Goal: Task Accomplishment & Management: Use online tool/utility

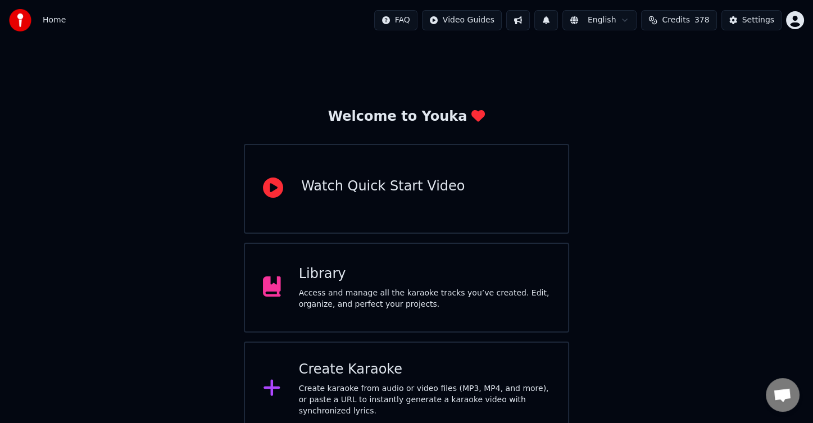
drag, startPoint x: 654, startPoint y: 138, endPoint x: 645, endPoint y: 144, distance: 11.2
click at [645, 144] on div "Welcome to Youka Watch Quick Start Video Library Access and manage all the kara…" at bounding box center [406, 295] width 813 height 510
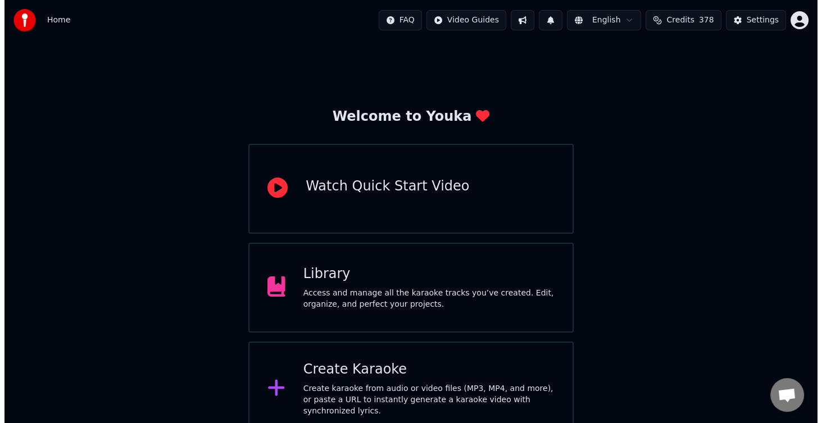
scroll to position [111, 0]
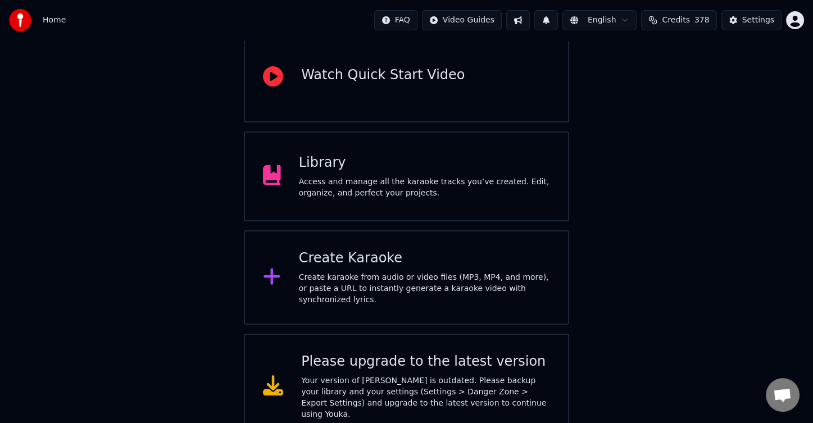
click at [418, 273] on div "Create Karaoke Create karaoke from audio or video files (MP3, MP4, and more), o…" at bounding box center [424, 278] width 251 height 56
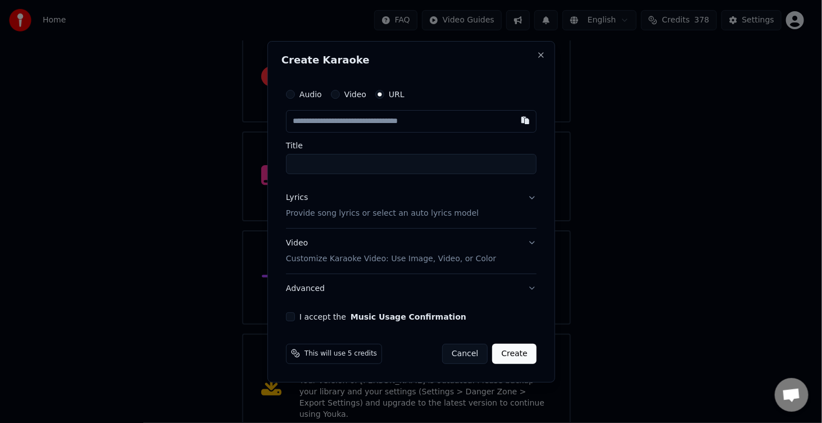
click at [429, 121] on input "text" at bounding box center [411, 121] width 251 height 22
type input "**********"
click at [291, 314] on button "I accept the Music Usage Confirmation" at bounding box center [290, 316] width 9 height 9
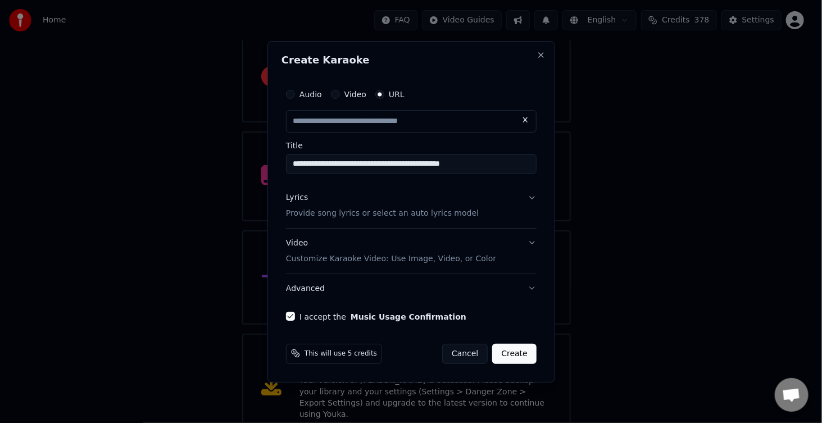
click at [347, 196] on div "Lyrics Provide song lyrics or select an auto lyrics model" at bounding box center [382, 205] width 193 height 27
type input "**********"
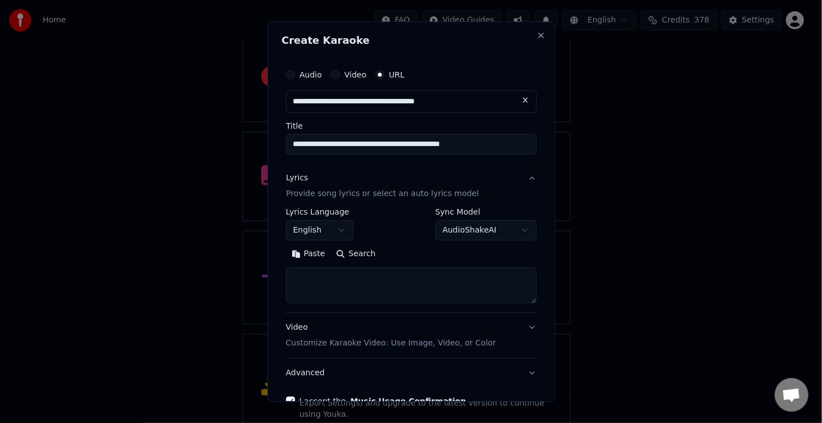
click at [333, 282] on textarea at bounding box center [411, 286] width 251 height 36
drag, startPoint x: 333, startPoint y: 282, endPoint x: 318, endPoint y: 285, distance: 16.1
click at [318, 285] on textarea at bounding box center [411, 286] width 251 height 36
drag, startPoint x: 328, startPoint y: 288, endPoint x: 324, endPoint y: 307, distance: 19.5
click at [327, 301] on textarea at bounding box center [411, 286] width 251 height 36
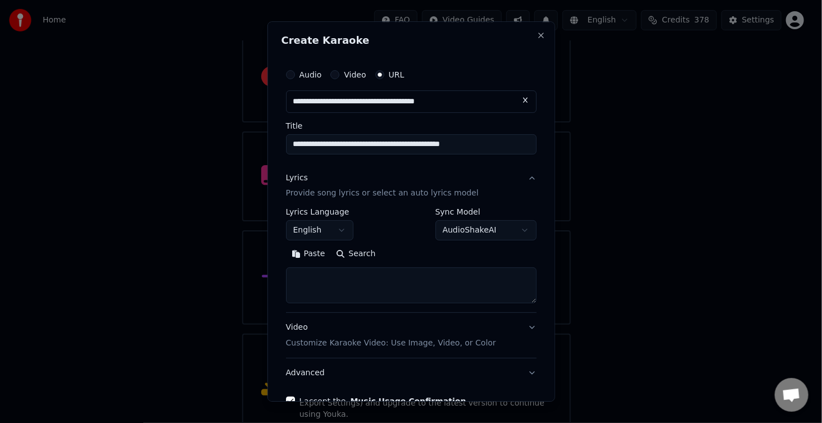
drag, startPoint x: 351, startPoint y: 287, endPoint x: 356, endPoint y: 284, distance: 6.3
click at [356, 284] on textarea at bounding box center [411, 286] width 251 height 36
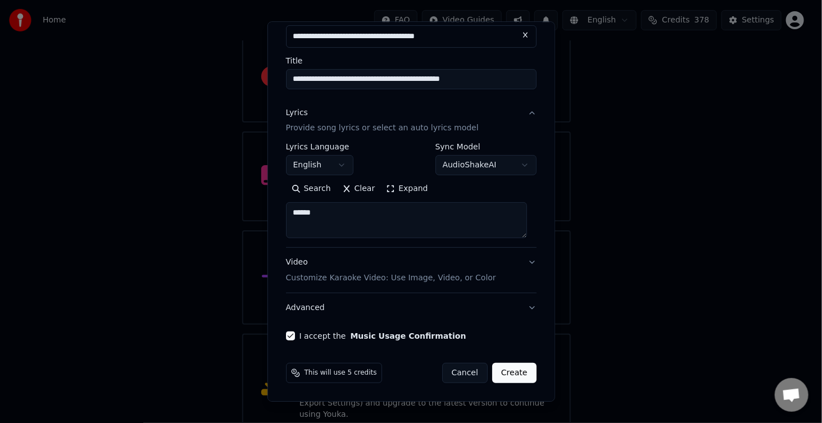
type textarea "******"
click at [517, 374] on button "Create" at bounding box center [514, 374] width 44 height 20
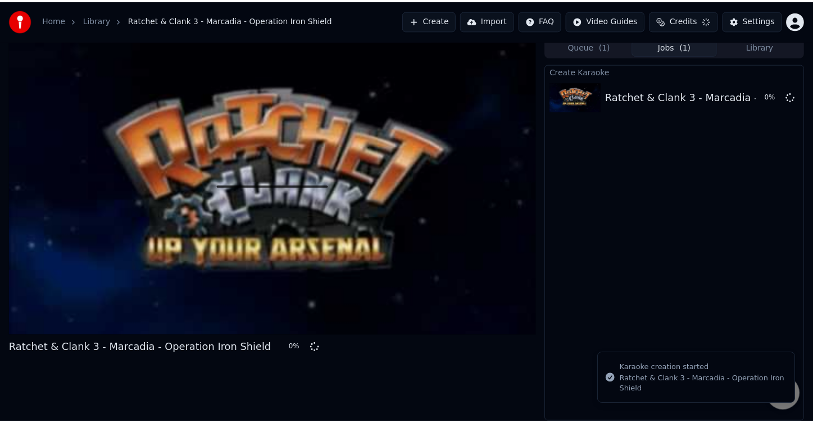
scroll to position [3, 0]
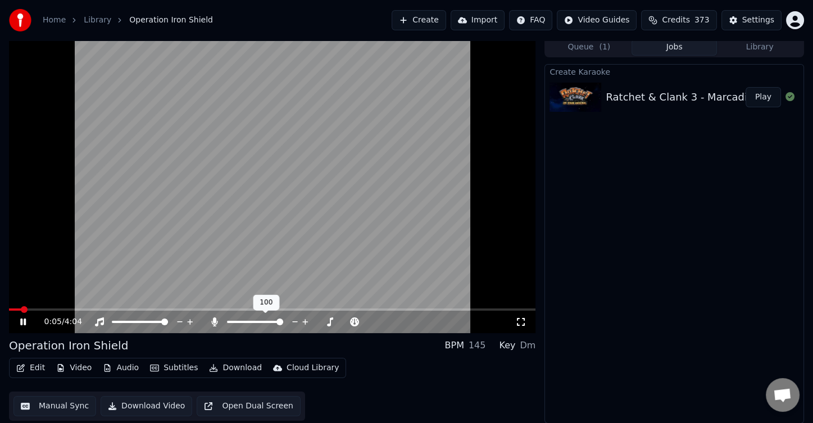
click at [283, 320] on span at bounding box center [280, 322] width 7 height 7
click at [166, 369] on button "Subtitles" at bounding box center [174, 368] width 57 height 16
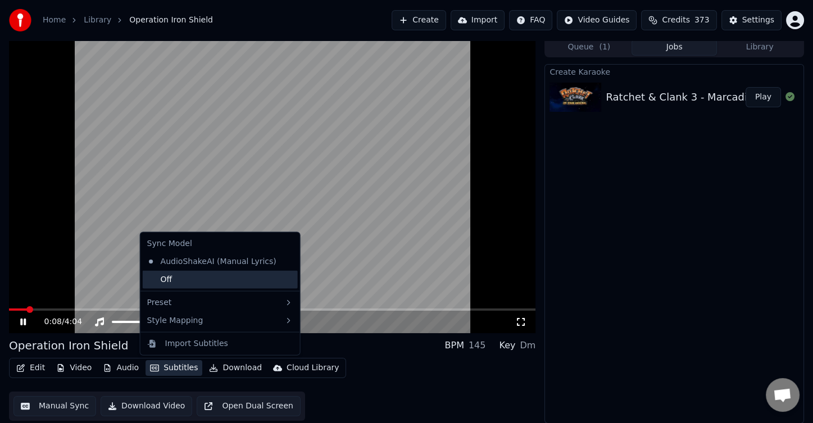
click at [199, 275] on div "Off" at bounding box center [220, 280] width 155 height 18
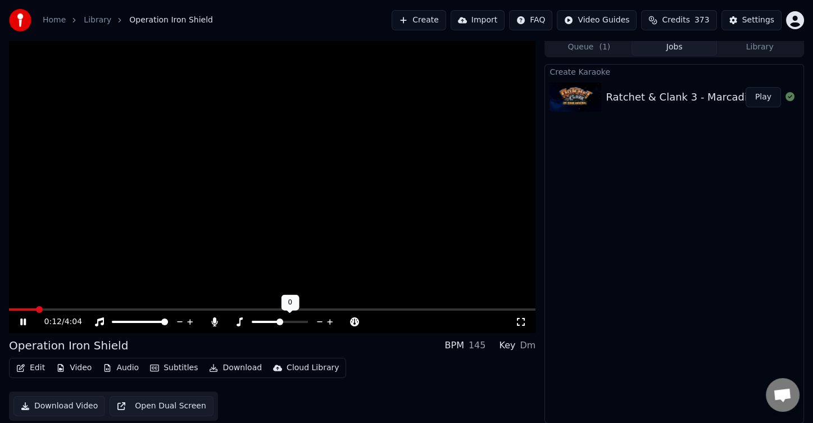
click at [320, 322] on icon at bounding box center [320, 321] width 11 height 11
click at [329, 322] on icon at bounding box center [330, 321] width 11 height 11
click at [318, 321] on icon at bounding box center [320, 321] width 11 height 11
click at [341, 320] on icon at bounding box center [345, 321] width 11 height 11
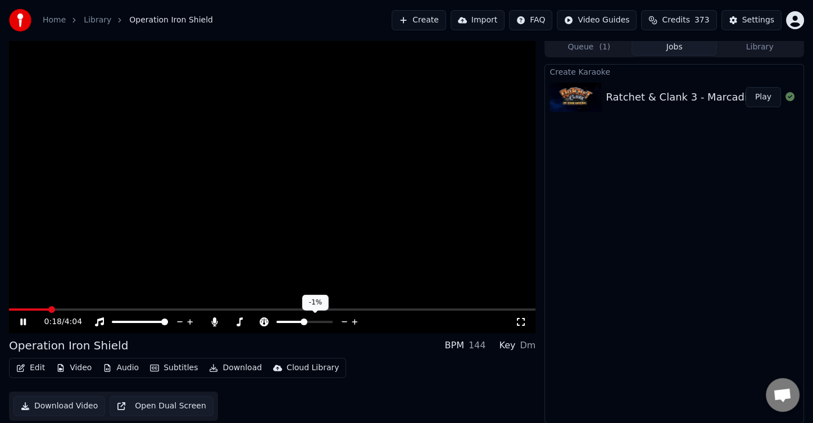
click at [355, 320] on icon at bounding box center [355, 321] width 11 height 11
click at [355, 323] on icon at bounding box center [355, 321] width 11 height 11
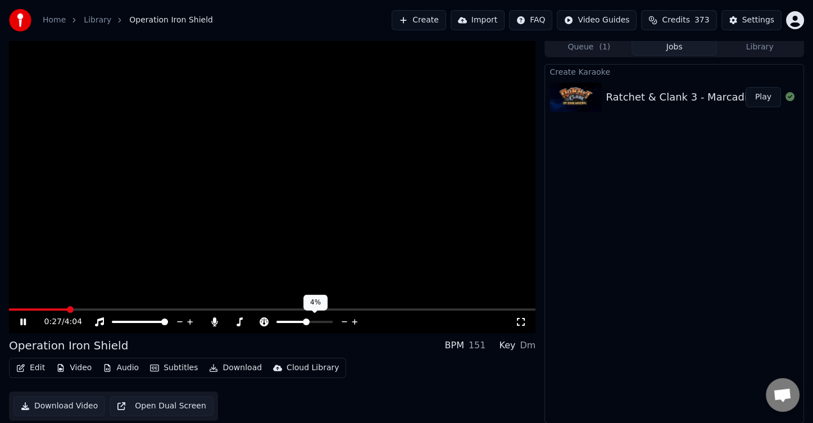
click at [355, 323] on icon at bounding box center [355, 321] width 11 height 11
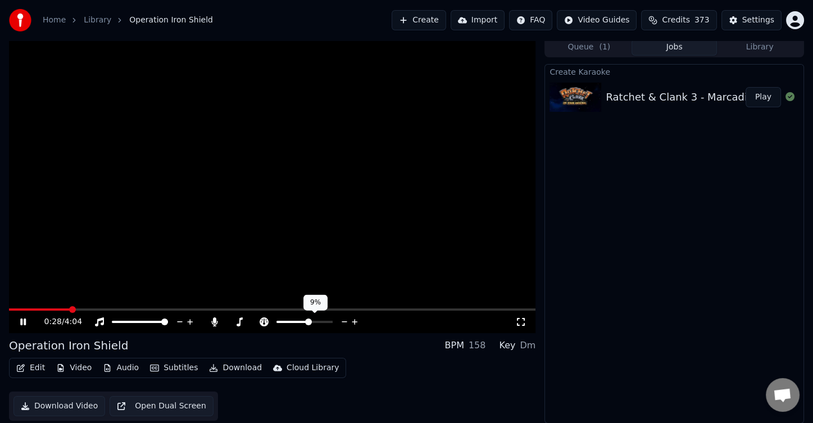
click at [355, 323] on icon at bounding box center [355, 321] width 11 height 11
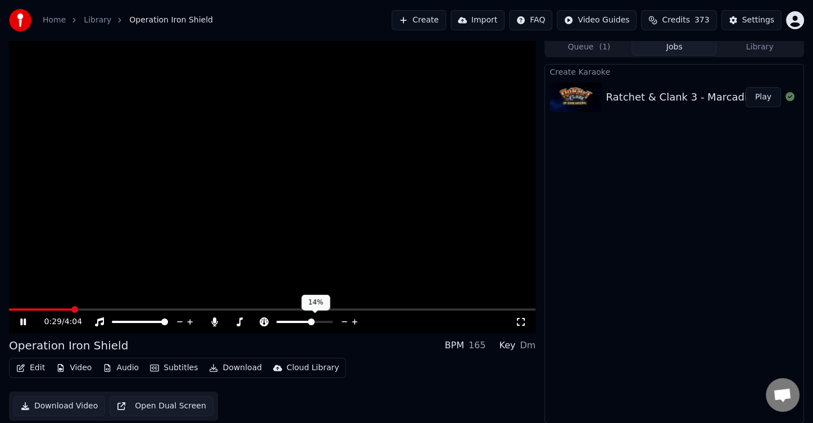
click at [355, 323] on icon at bounding box center [355, 321] width 11 height 11
click at [346, 322] on icon at bounding box center [345, 322] width 6 height 1
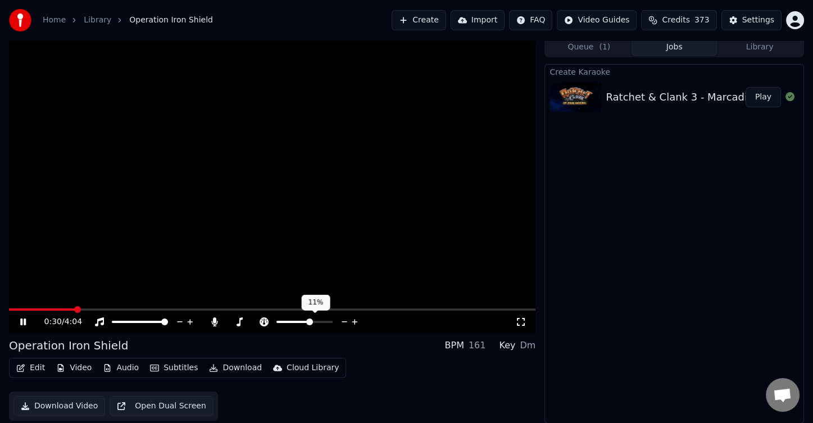
click at [346, 322] on icon at bounding box center [345, 322] width 6 height 1
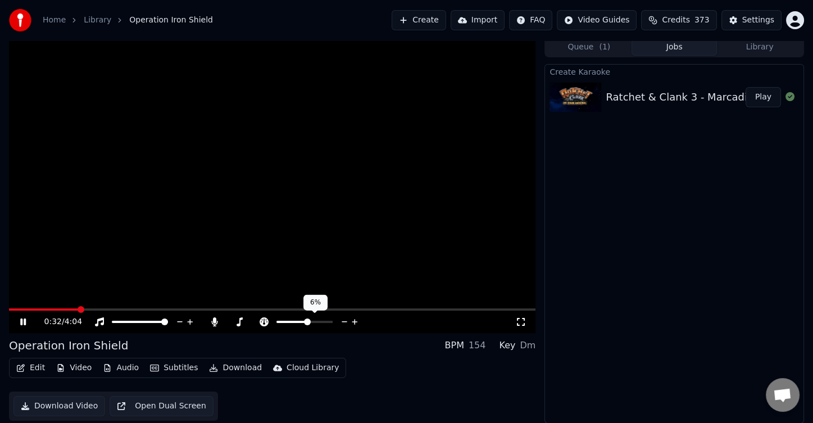
click at [346, 322] on icon at bounding box center [345, 322] width 6 height 1
click at [346, 322] on icon at bounding box center [345, 321] width 11 height 11
click at [345, 320] on icon at bounding box center [345, 321] width 11 height 11
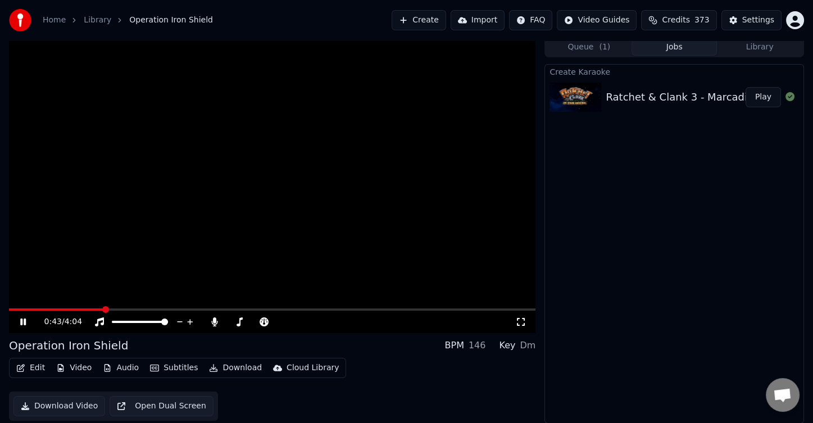
click at [96, 307] on video at bounding box center [272, 185] width 527 height 296
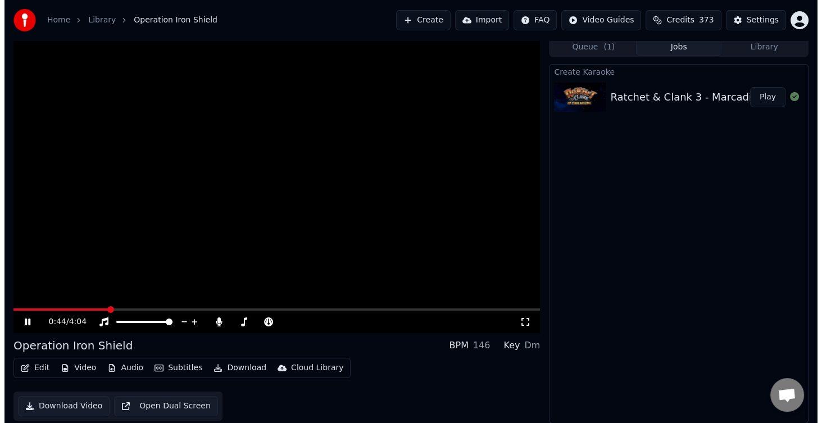
scroll to position [0, 0]
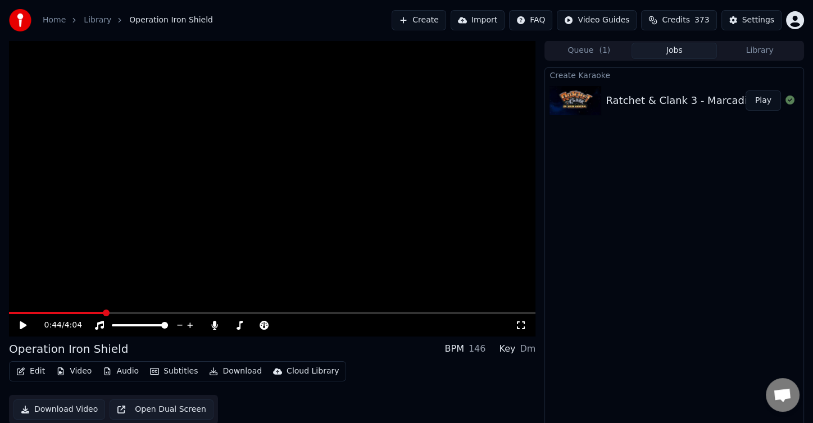
click at [96, 307] on video at bounding box center [272, 188] width 527 height 296
click at [93, 313] on span at bounding box center [51, 313] width 84 height 2
click at [89, 312] on span at bounding box center [49, 313] width 80 height 2
click at [356, 327] on icon at bounding box center [355, 325] width 11 height 11
click at [356, 326] on icon at bounding box center [355, 325] width 11 height 11
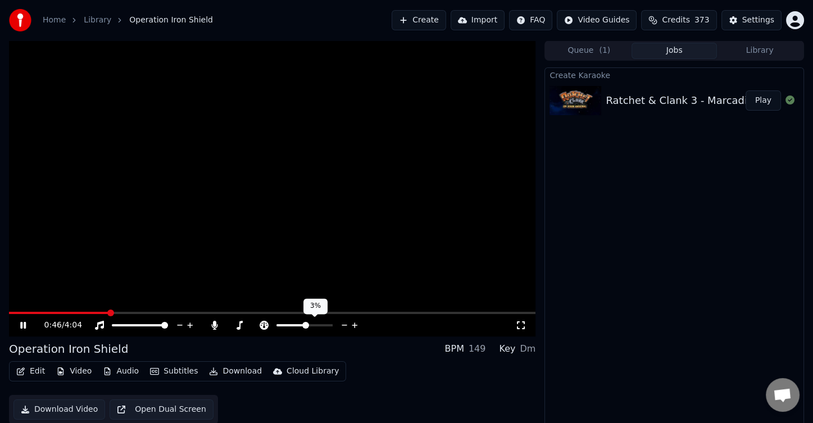
click at [343, 325] on icon at bounding box center [345, 325] width 6 height 1
drag, startPoint x: 452, startPoint y: 348, endPoint x: 460, endPoint y: 348, distance: 7.9
click at [452, 348] on div "BPM" at bounding box center [454, 348] width 19 height 13
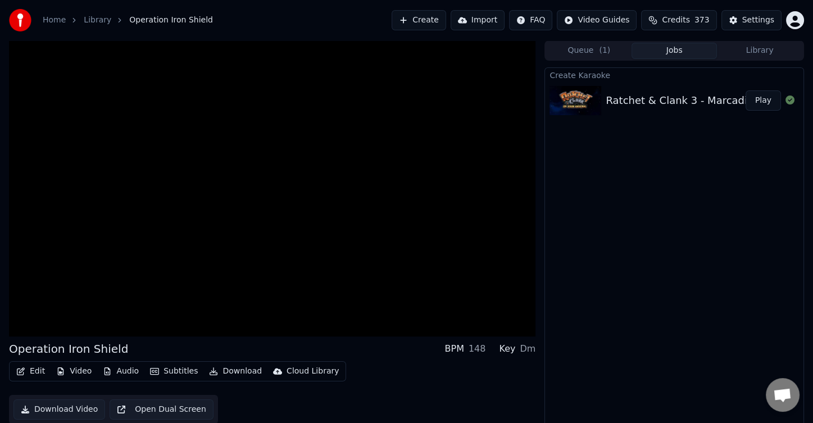
click at [239, 373] on button "Download" at bounding box center [236, 372] width 62 height 16
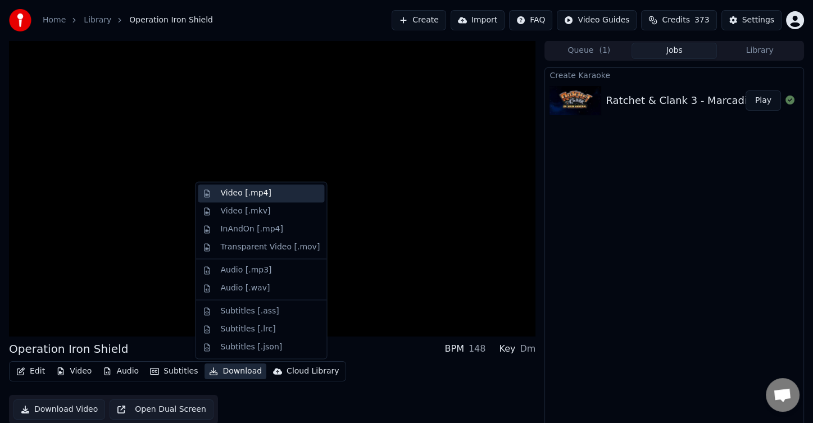
click at [266, 198] on div "Video [.mp4]" at bounding box center [269, 193] width 99 height 11
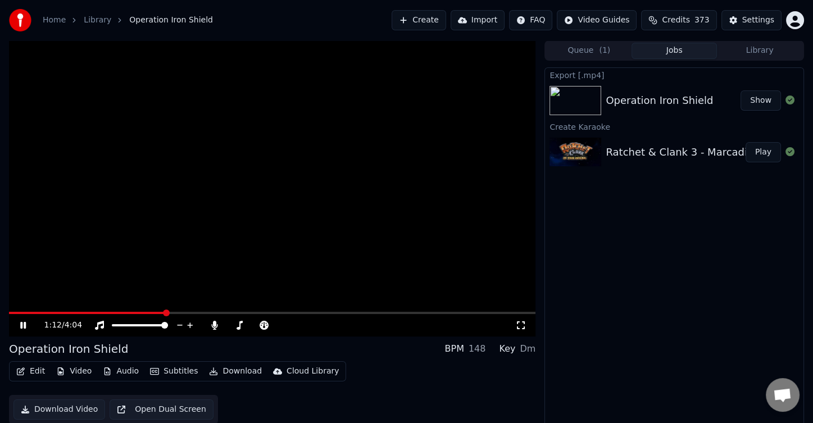
click at [17, 326] on div "1:12 / 4:04" at bounding box center [272, 325] width 518 height 11
click at [19, 327] on icon at bounding box center [31, 325] width 26 height 9
click at [410, 15] on button "Create" at bounding box center [419, 20] width 55 height 20
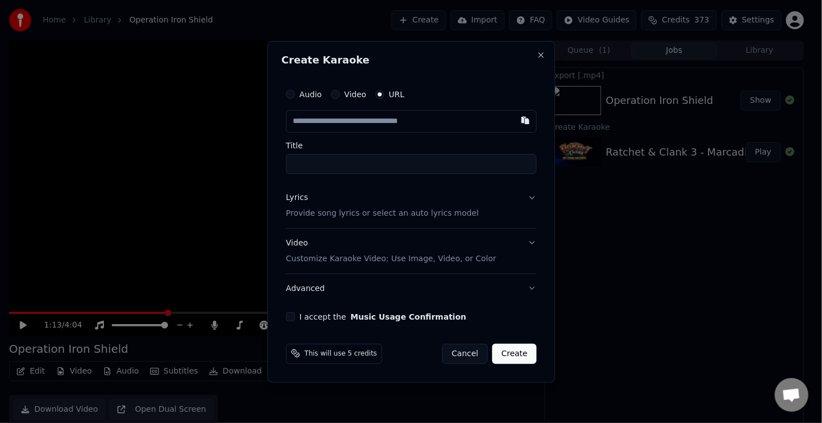
click at [362, 126] on input "text" at bounding box center [411, 121] width 251 height 22
type input "**********"
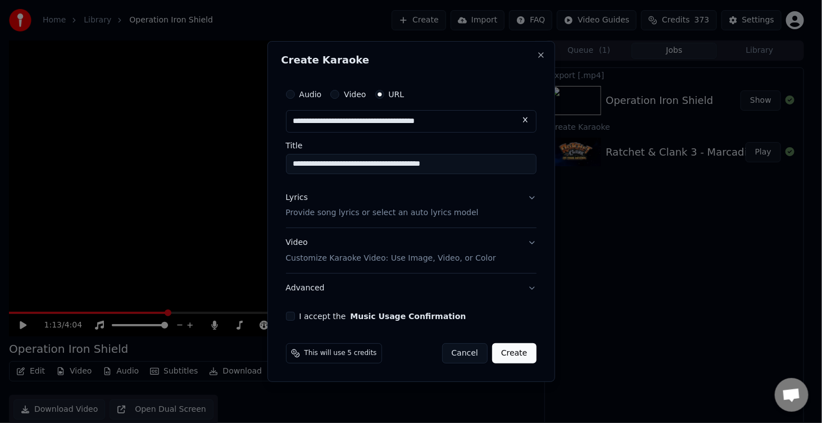
type input "**********"
click at [292, 313] on button "I accept the Music Usage Confirmation" at bounding box center [290, 316] width 9 height 9
click at [343, 209] on p "Provide song lyrics or select an auto lyrics model" at bounding box center [382, 213] width 193 height 11
type input "**********"
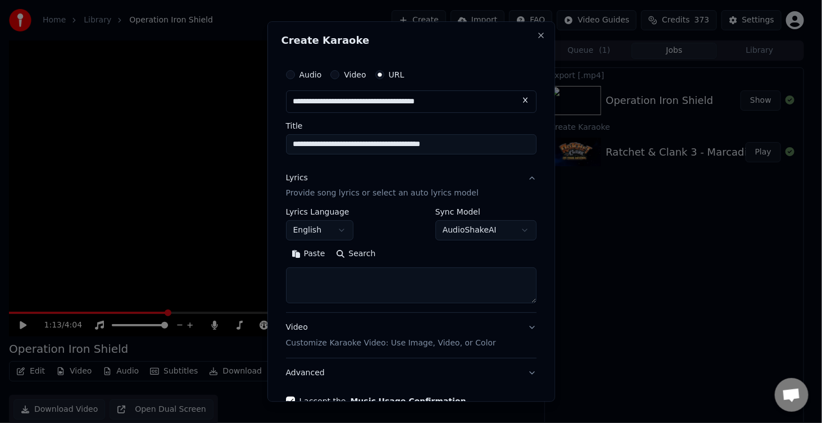
click at [327, 271] on textarea at bounding box center [411, 286] width 251 height 36
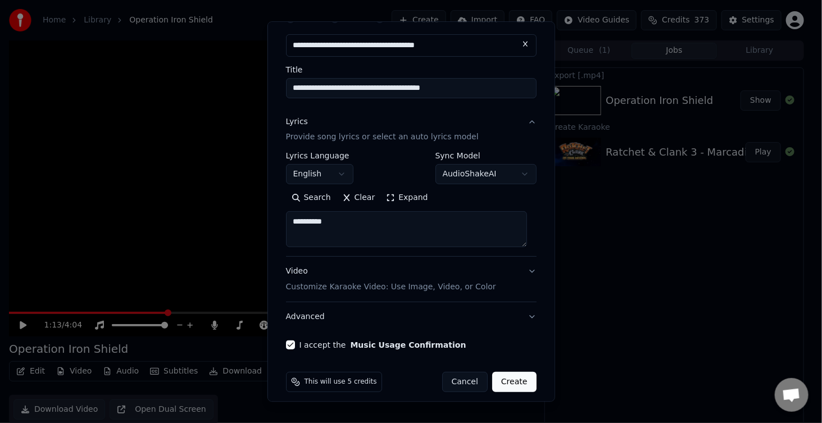
type textarea "**********"
click at [504, 384] on button "Create" at bounding box center [514, 383] width 44 height 20
select select
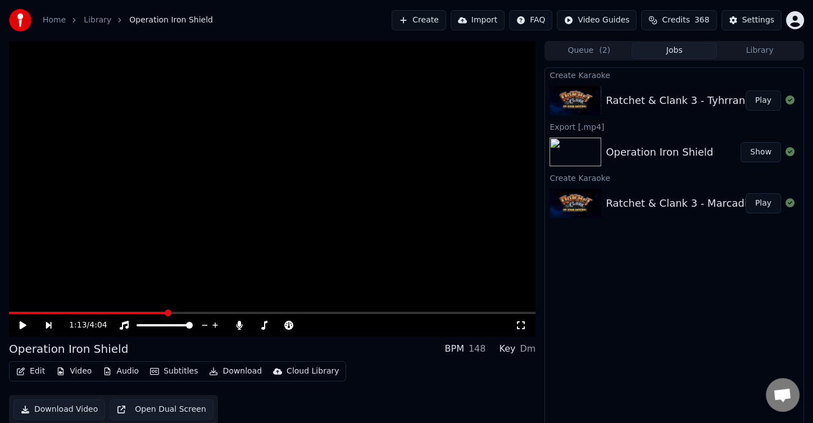
click at [754, 104] on button "Play" at bounding box center [763, 100] width 35 height 20
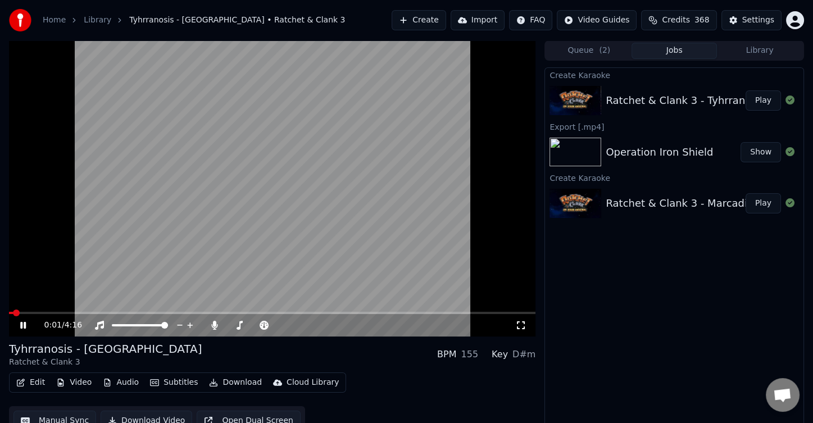
click at [161, 386] on button "Subtitles" at bounding box center [174, 383] width 57 height 16
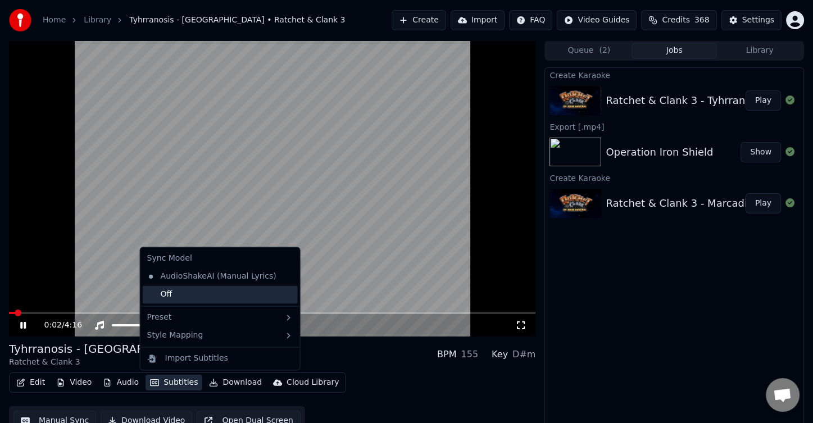
click at [183, 296] on div "Off" at bounding box center [220, 295] width 155 height 18
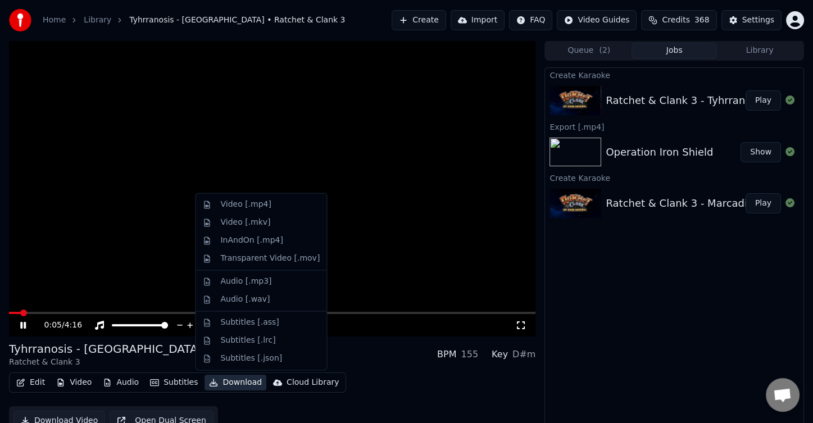
click at [237, 382] on button "Download" at bounding box center [236, 383] width 62 height 16
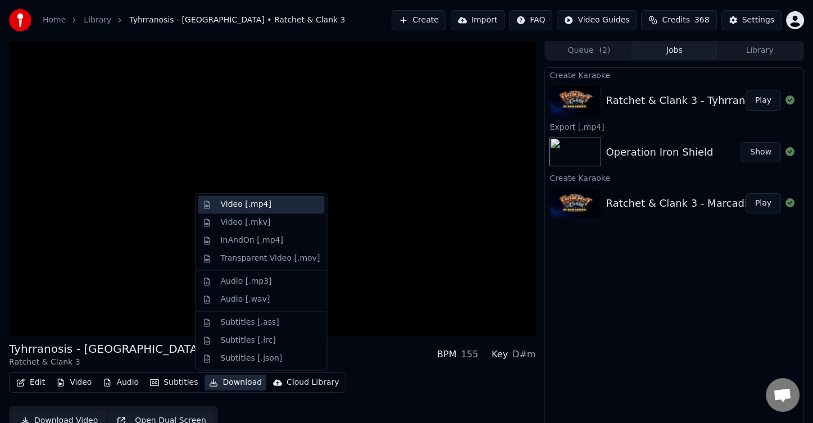
click at [239, 211] on div "Video [.mp4]" at bounding box center [261, 205] width 126 height 18
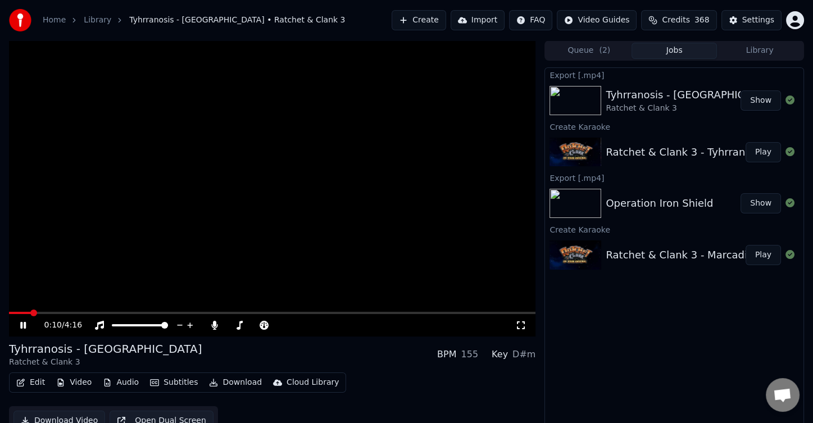
click at [92, 310] on video at bounding box center [272, 188] width 527 height 296
click at [96, 313] on span at bounding box center [272, 313] width 527 height 2
click at [168, 282] on video at bounding box center [272, 188] width 527 height 296
click at [143, 312] on span at bounding box center [272, 313] width 527 height 2
click at [201, 313] on span at bounding box center [272, 313] width 527 height 2
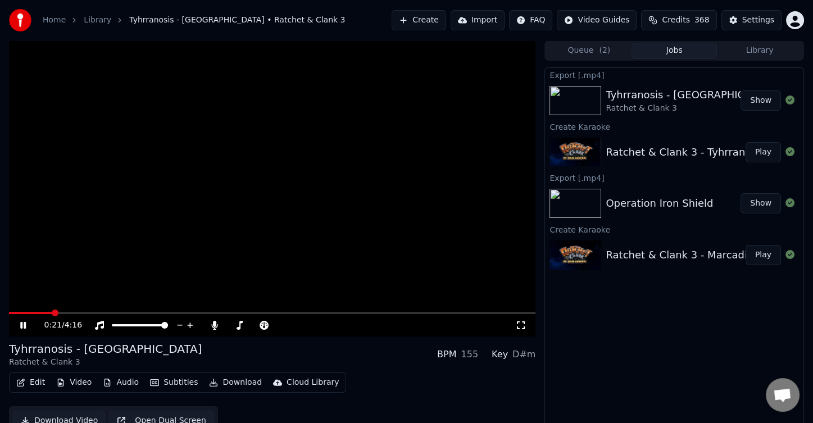
click at [51, 313] on span at bounding box center [30, 313] width 43 height 2
click at [182, 223] on video at bounding box center [272, 188] width 527 height 296
click at [427, 26] on button "Create" at bounding box center [419, 20] width 55 height 20
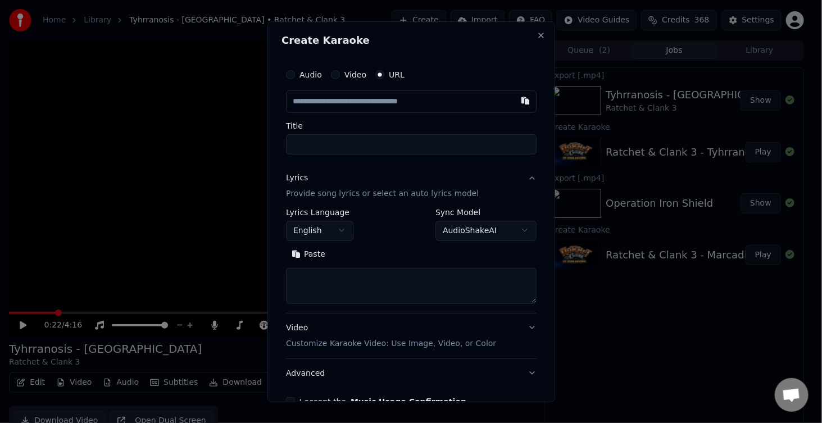
type input "**********"
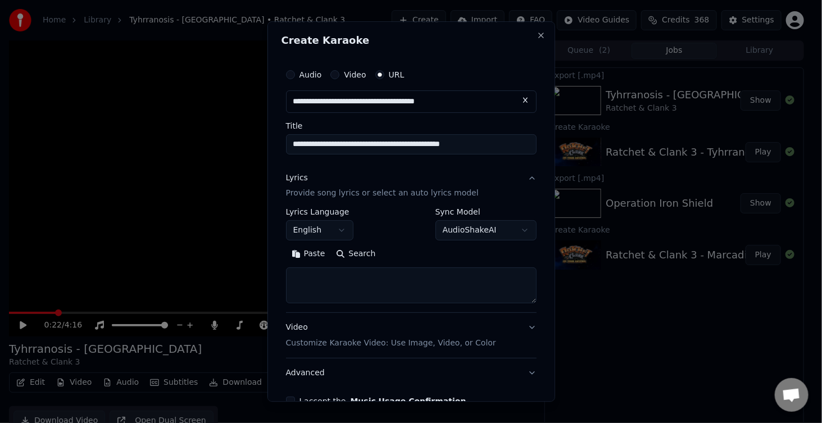
type input "**********"
click at [500, 178] on button "Lyrics Provide song lyrics or select an auto lyrics model" at bounding box center [411, 186] width 251 height 45
type input "**********"
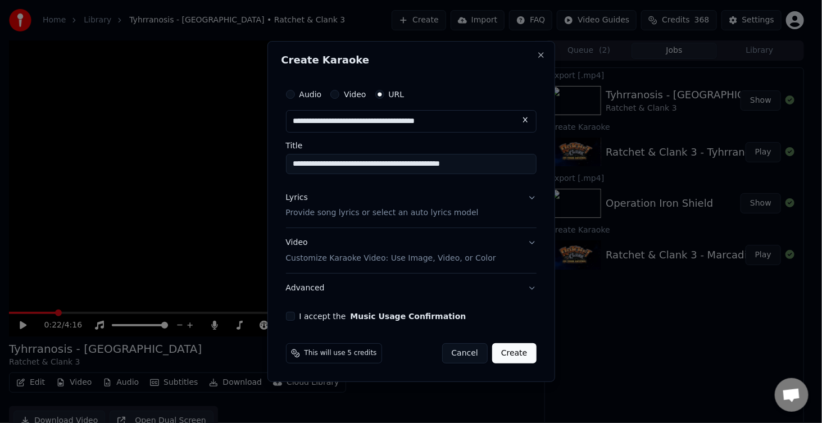
click at [457, 193] on div "Lyrics Provide song lyrics or select an auto lyrics model" at bounding box center [382, 205] width 193 height 27
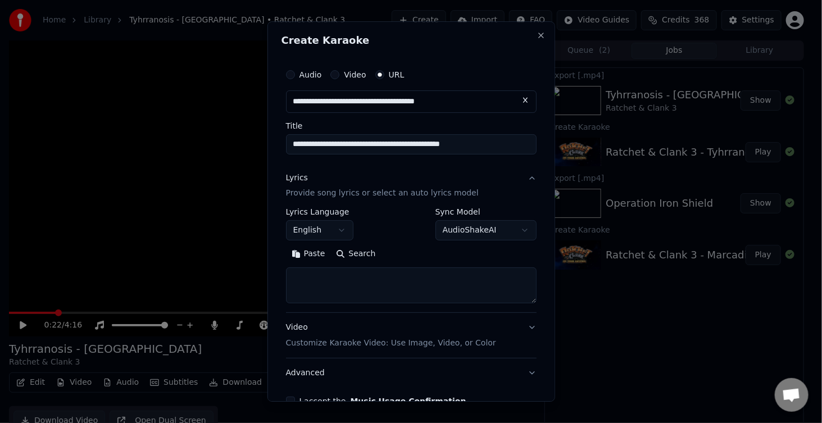
click at [361, 282] on textarea at bounding box center [411, 286] width 251 height 36
type textarea "*"
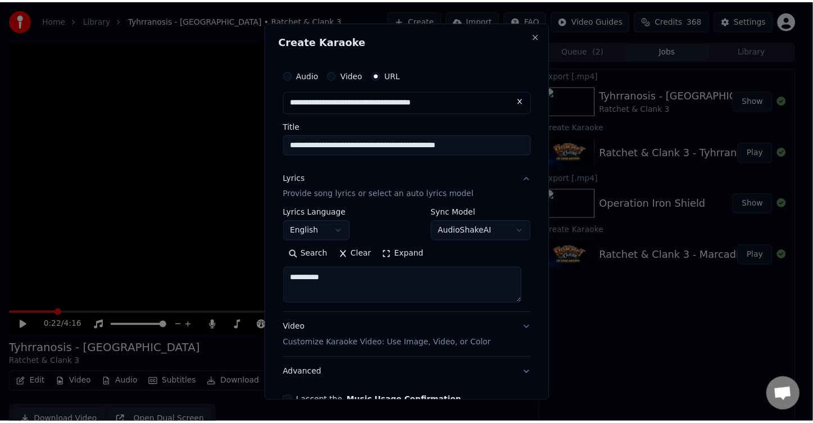
scroll to position [65, 0]
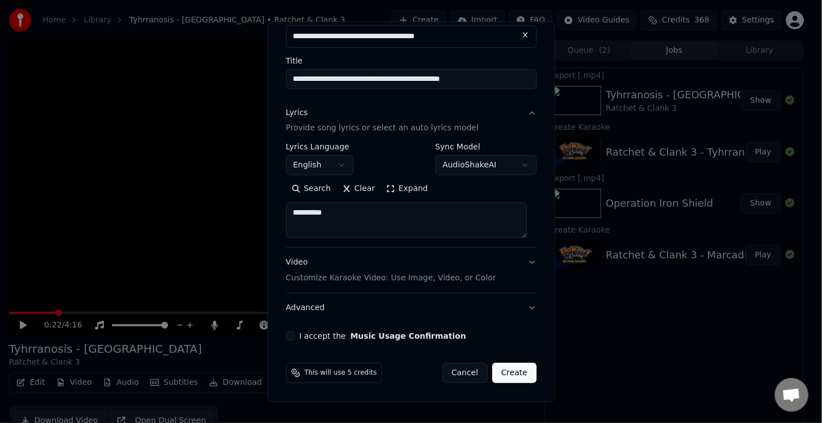
type textarea "**********"
click at [289, 337] on button "I accept the Music Usage Confirmation" at bounding box center [290, 336] width 9 height 9
click at [518, 378] on button "Create" at bounding box center [514, 374] width 44 height 20
select select "**"
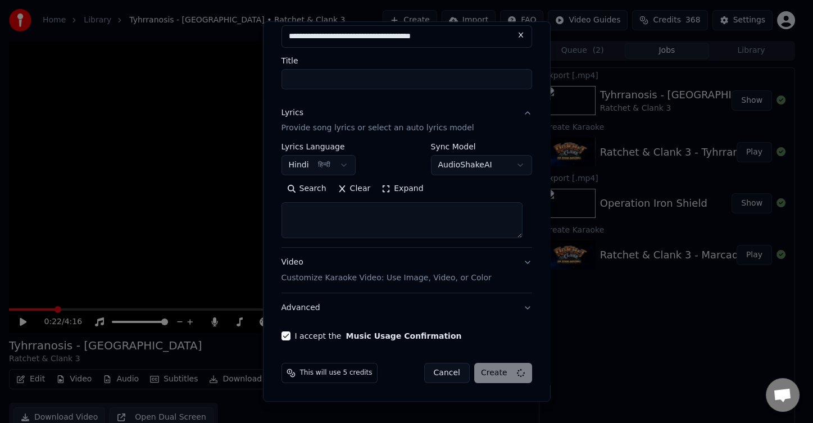
select select
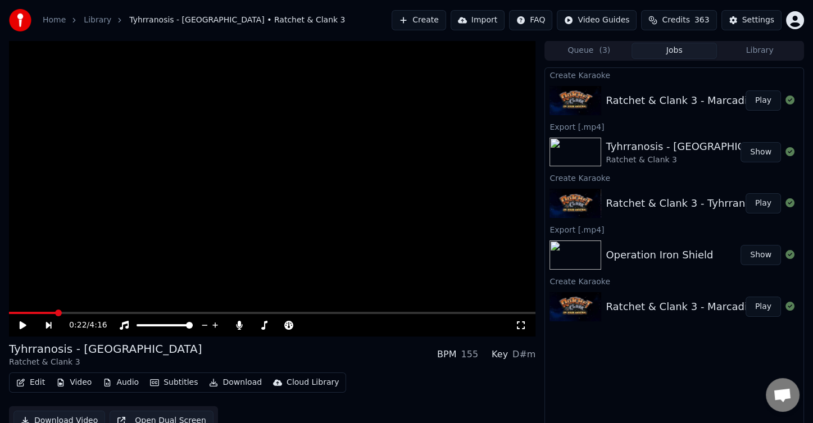
click at [758, 102] on button "Play" at bounding box center [763, 100] width 35 height 20
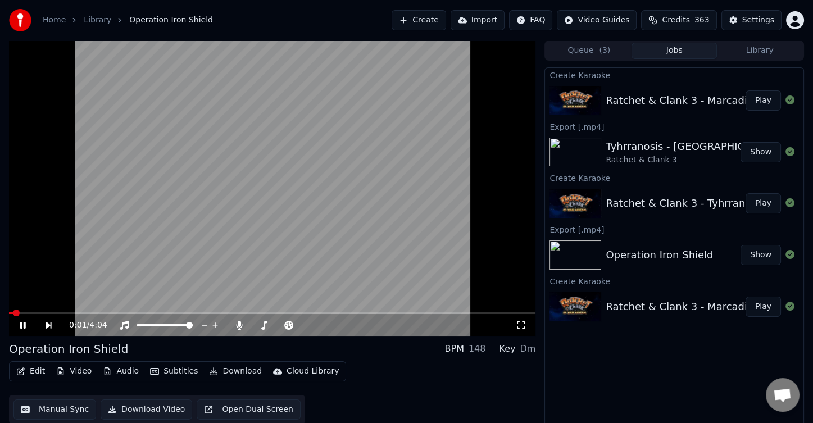
click at [345, 190] on video at bounding box center [272, 188] width 527 height 296
click at [120, 374] on button "Audio" at bounding box center [120, 372] width 45 height 16
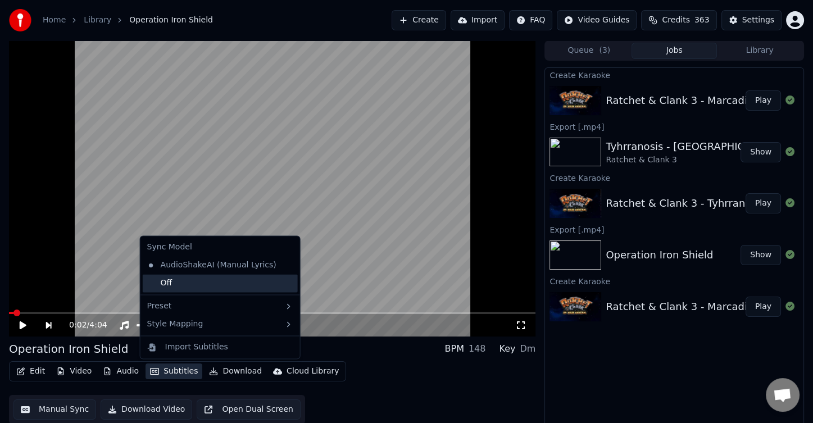
click at [185, 288] on div "Off" at bounding box center [220, 283] width 155 height 18
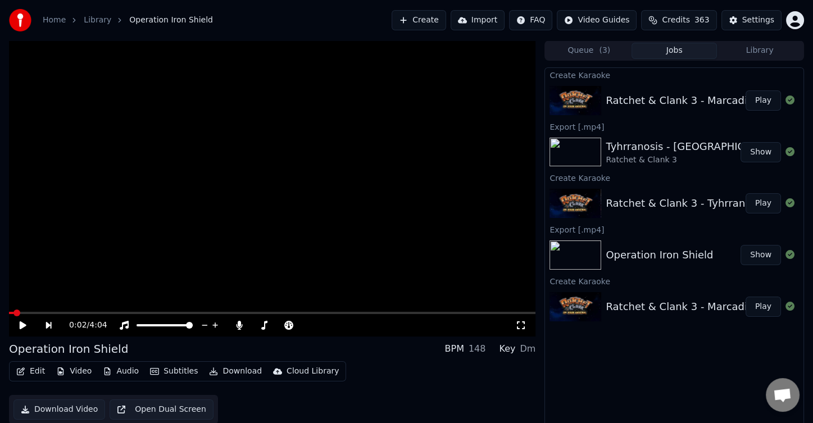
click at [329, 350] on div "Operation Iron Shield BPM 148 Key Dm" at bounding box center [272, 349] width 527 height 16
click at [224, 374] on button "Download" at bounding box center [236, 372] width 62 height 16
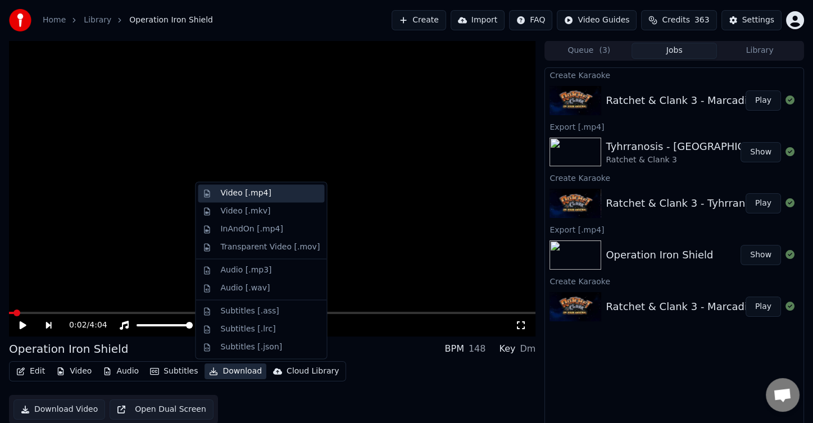
click at [245, 198] on div "Video [.mp4]" at bounding box center [245, 193] width 51 height 11
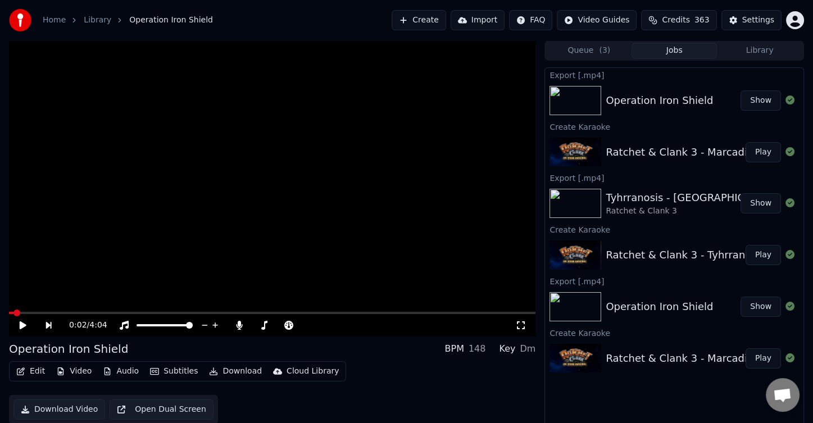
click at [763, 100] on button "Show" at bounding box center [761, 100] width 40 height 20
click at [757, 102] on button "Show" at bounding box center [761, 100] width 40 height 20
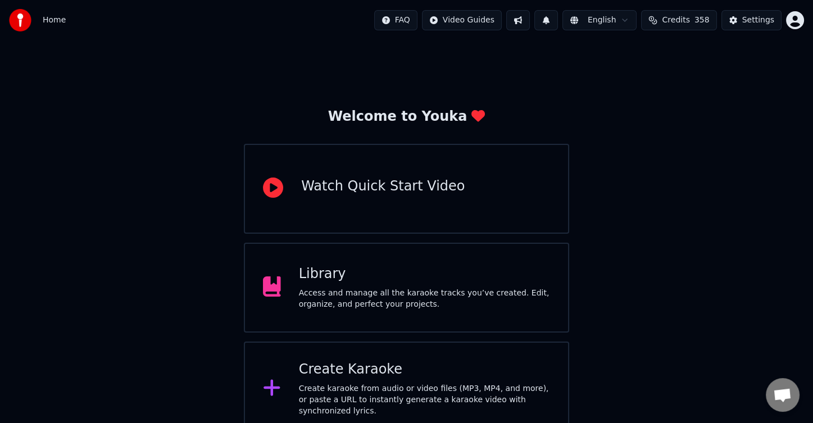
scroll to position [111, 0]
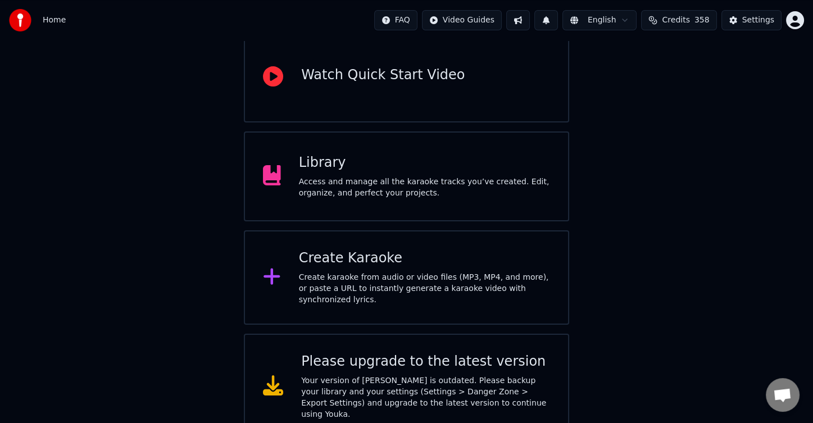
click at [397, 275] on div "Create karaoke from audio or video files (MP3, MP4, and more), or paste a URL t…" at bounding box center [424, 289] width 251 height 34
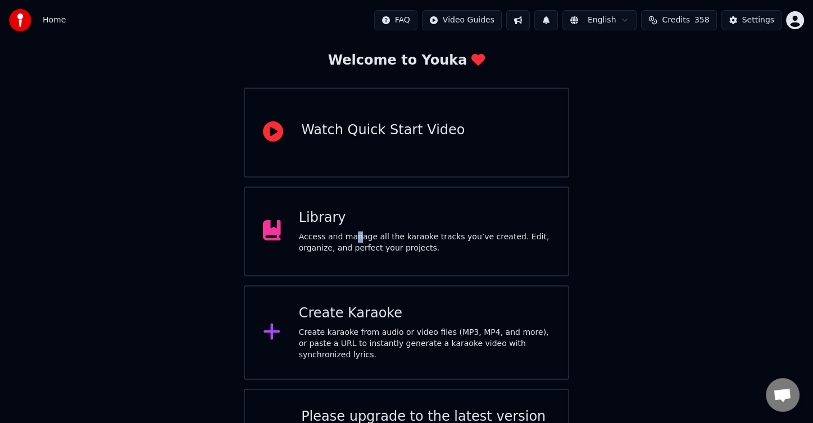
click at [350, 234] on div "Access and manage all the karaoke tracks you’ve created. Edit, organize, and pe…" at bounding box center [424, 243] width 251 height 22
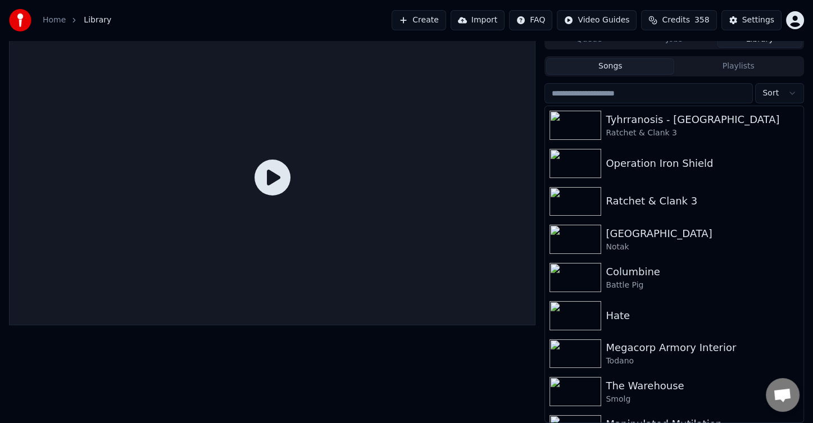
click at [542, 204] on div "Queue Jobs Library Songs Playlists Sort Tyhrranosis - Kavu Island Ratchet & Cla…" at bounding box center [406, 226] width 813 height 394
